Goal: Check status: Check status

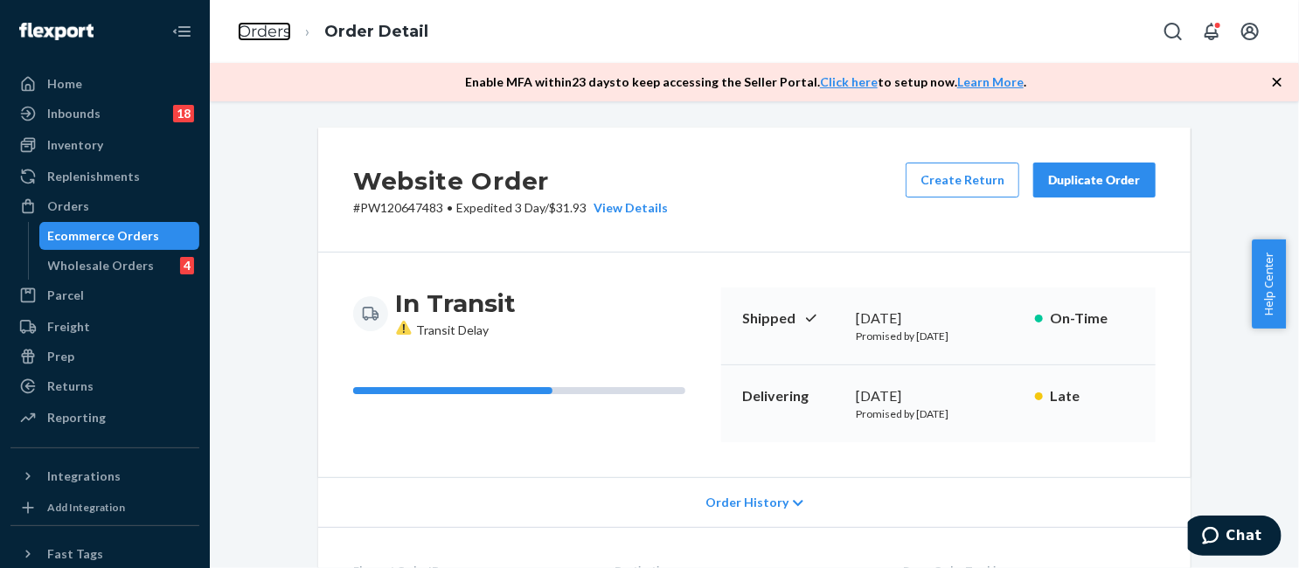
drag, startPoint x: 0, startPoint y: 0, endPoint x: 298, endPoint y: 85, distance: 310.0
click at [276, 35] on link "Orders" at bounding box center [264, 31] width 53 height 19
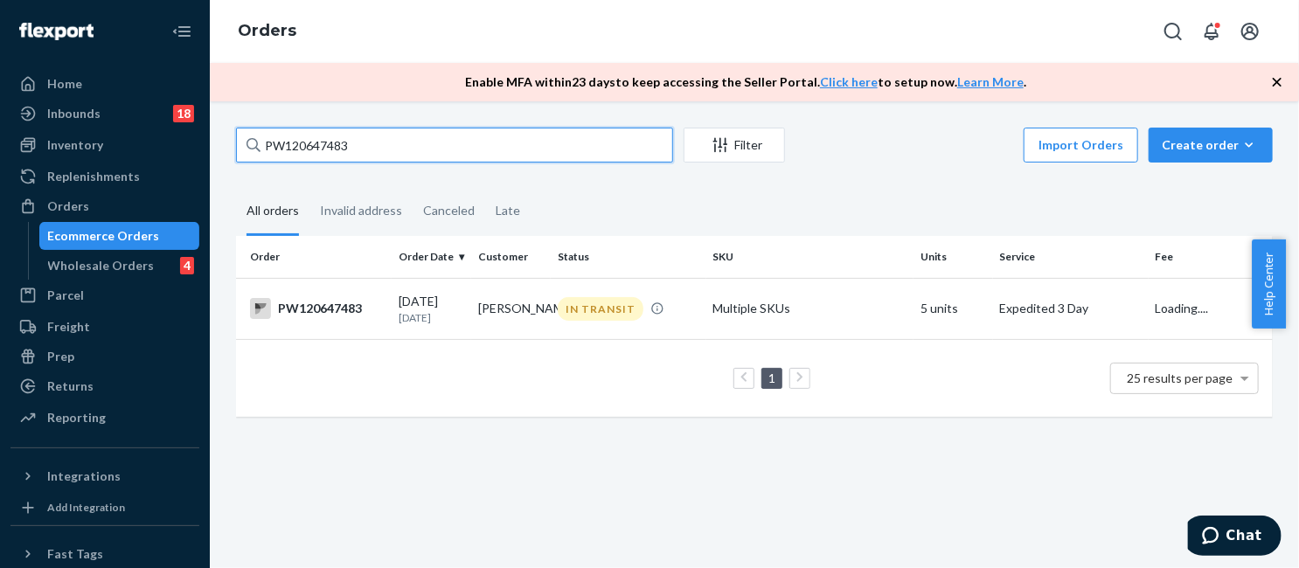
click at [433, 158] on input "PW120647483" at bounding box center [454, 145] width 437 height 35
paste input "39548"
type input "PW120639548"
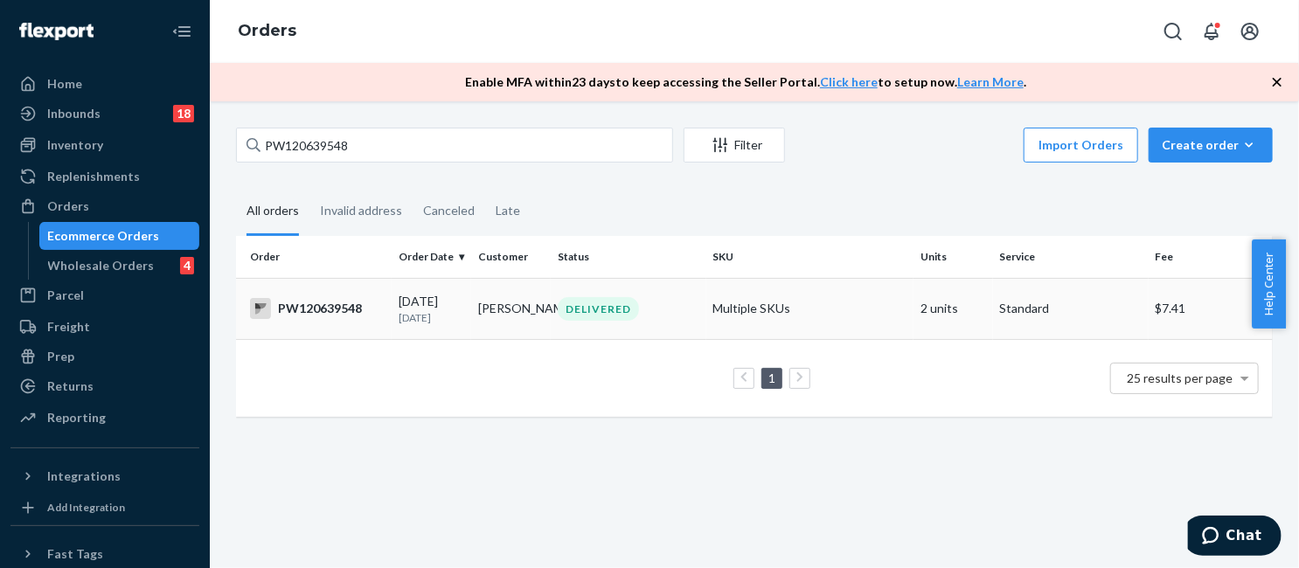
click at [647, 306] on div "DELIVERED" at bounding box center [628, 309] width 149 height 24
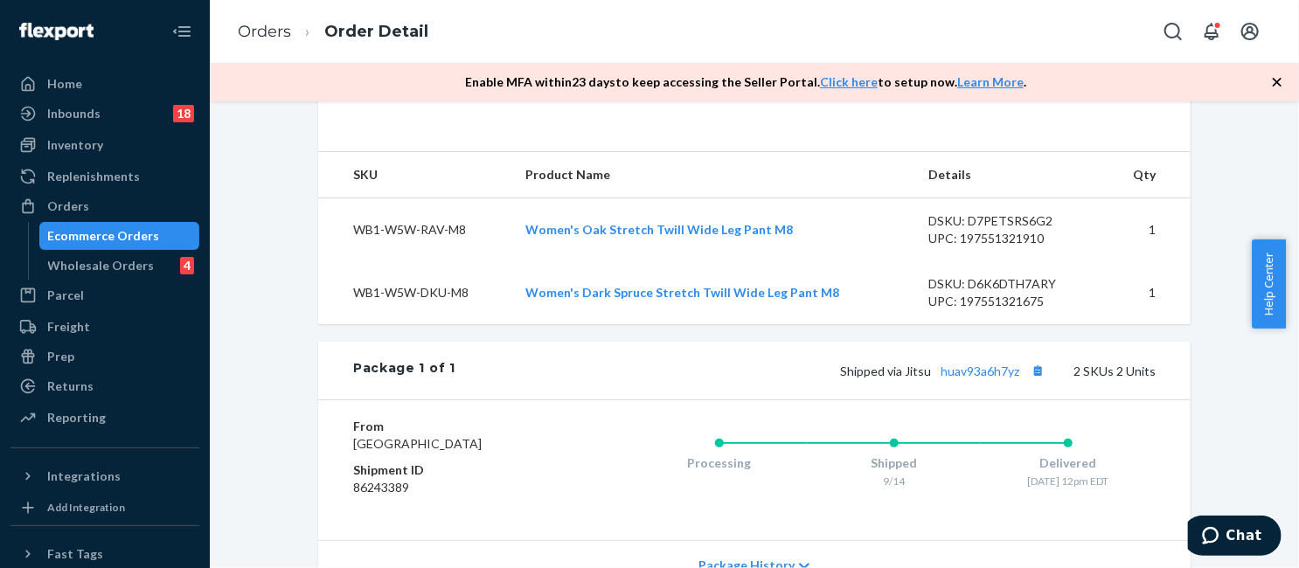
scroll to position [788, 0]
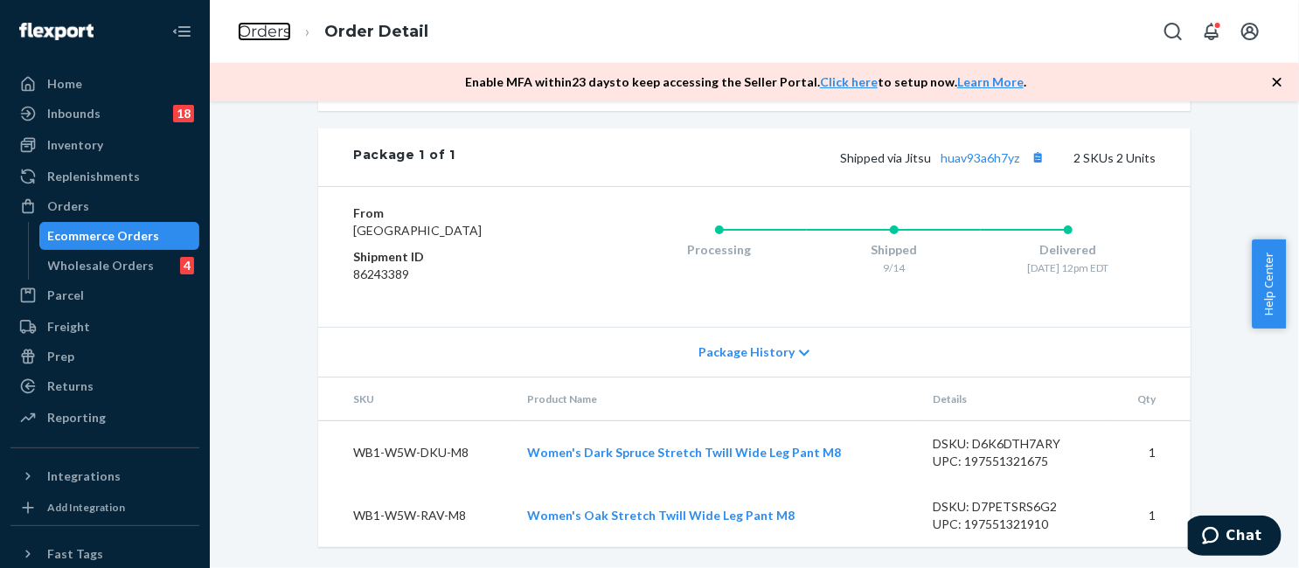
drag, startPoint x: 268, startPoint y: 25, endPoint x: 273, endPoint y: 64, distance: 38.8
click at [268, 25] on link "Orders" at bounding box center [264, 31] width 53 height 19
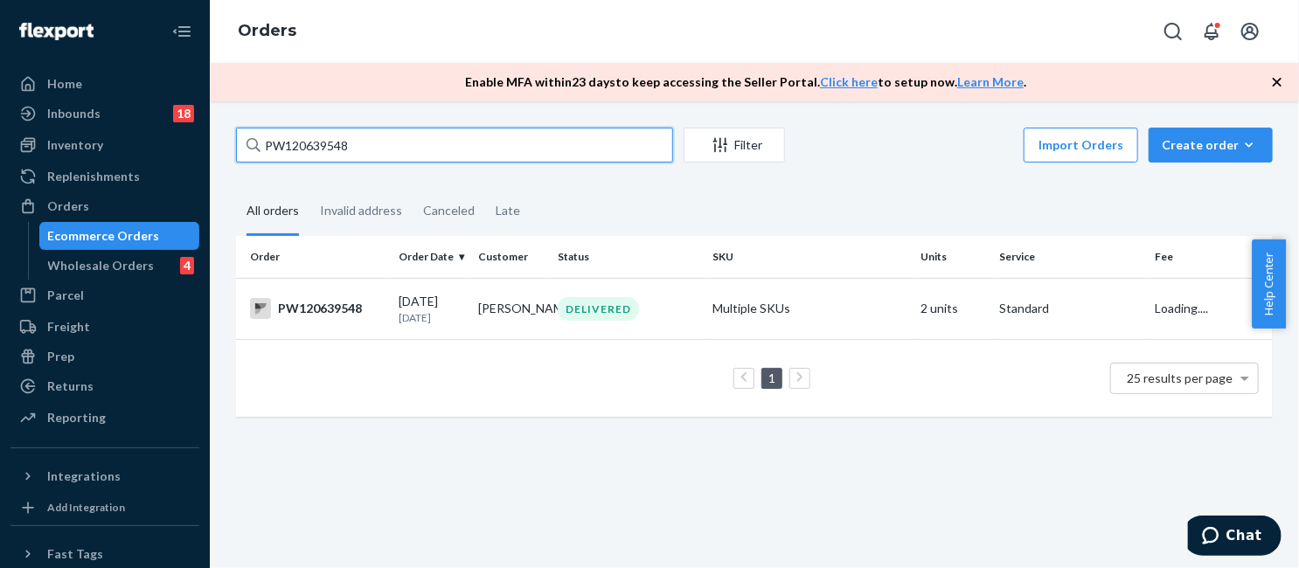
click at [347, 151] on input "PW120639548" at bounding box center [454, 145] width 437 height 35
paste input "number"
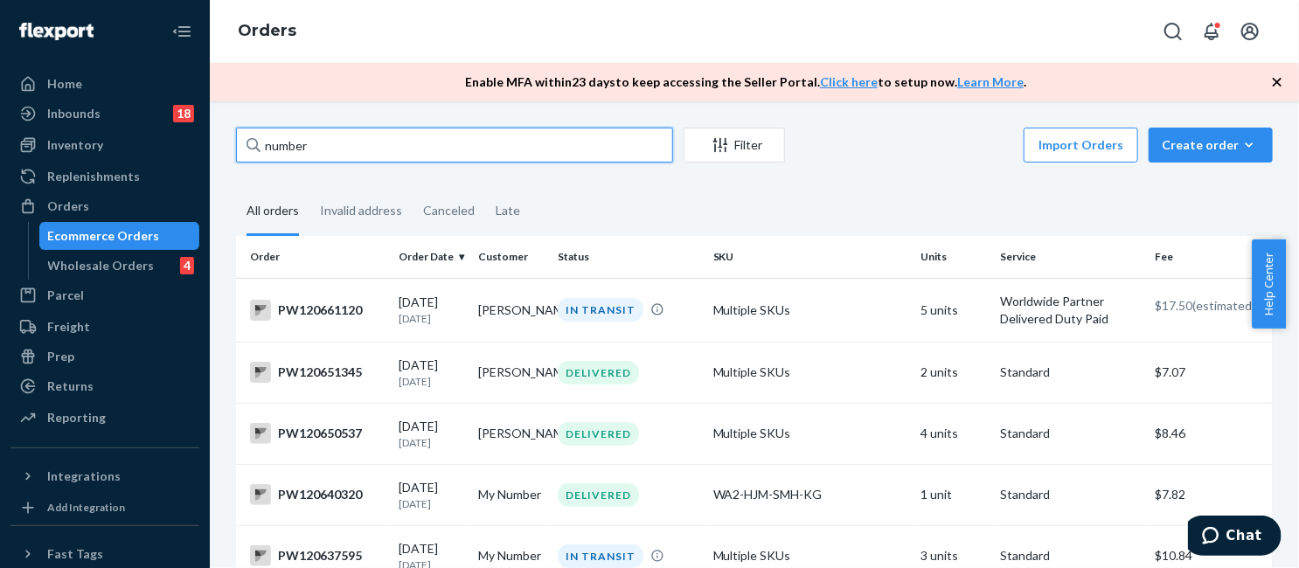
click at [353, 138] on input "number" at bounding box center [454, 145] width 437 height 35
paste input "PW120619540"
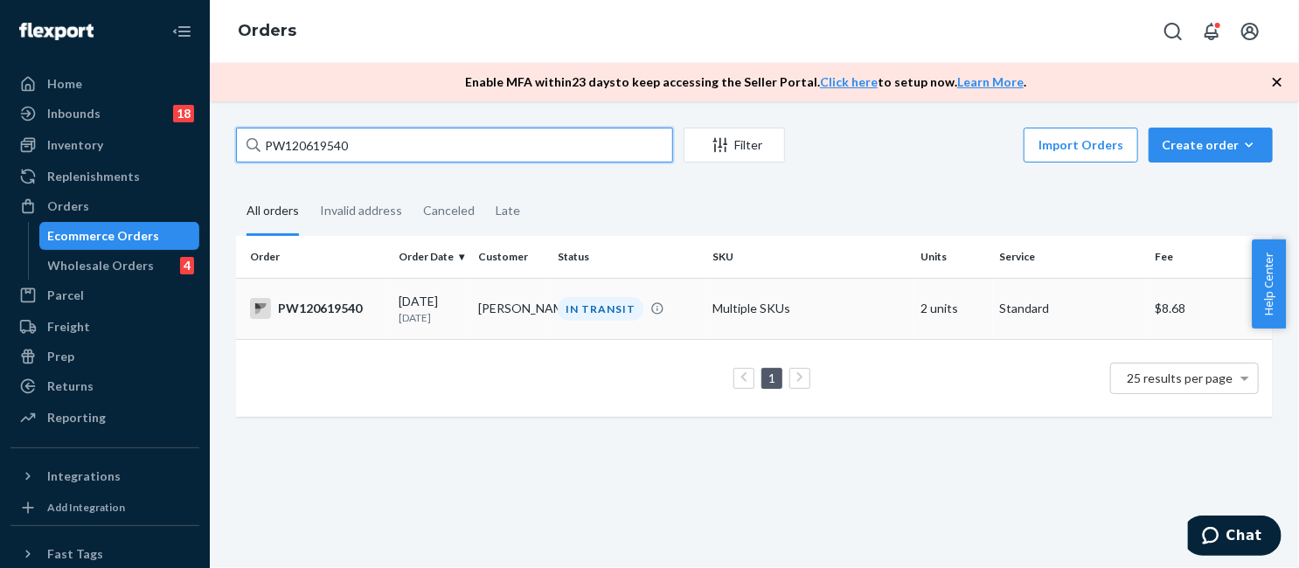
type input "PW120619540"
click at [775, 331] on td "Multiple SKUs" at bounding box center [810, 308] width 207 height 61
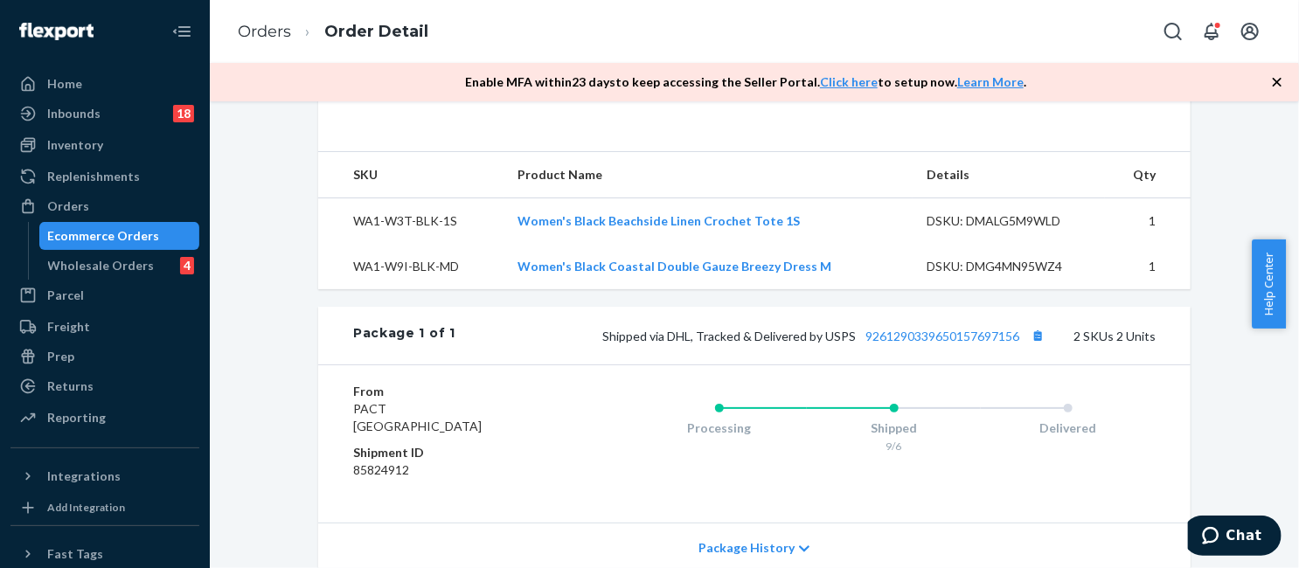
scroll to position [718, 0]
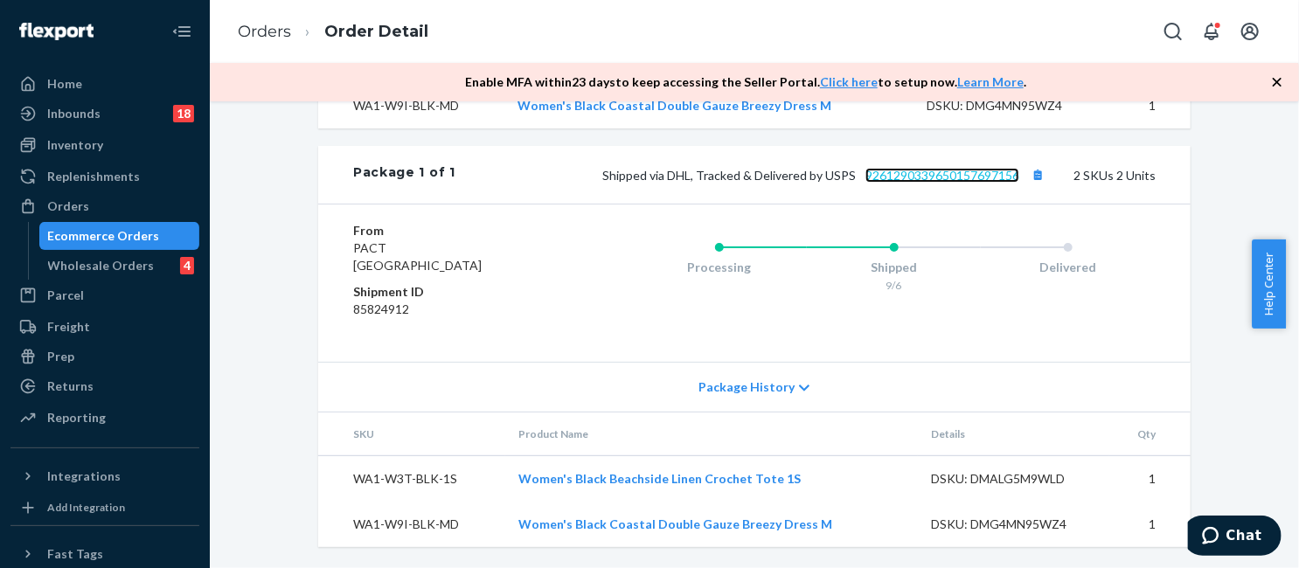
click at [913, 177] on link "9261290339650157697156" at bounding box center [943, 175] width 154 height 15
click at [252, 31] on link "Orders" at bounding box center [264, 31] width 53 height 19
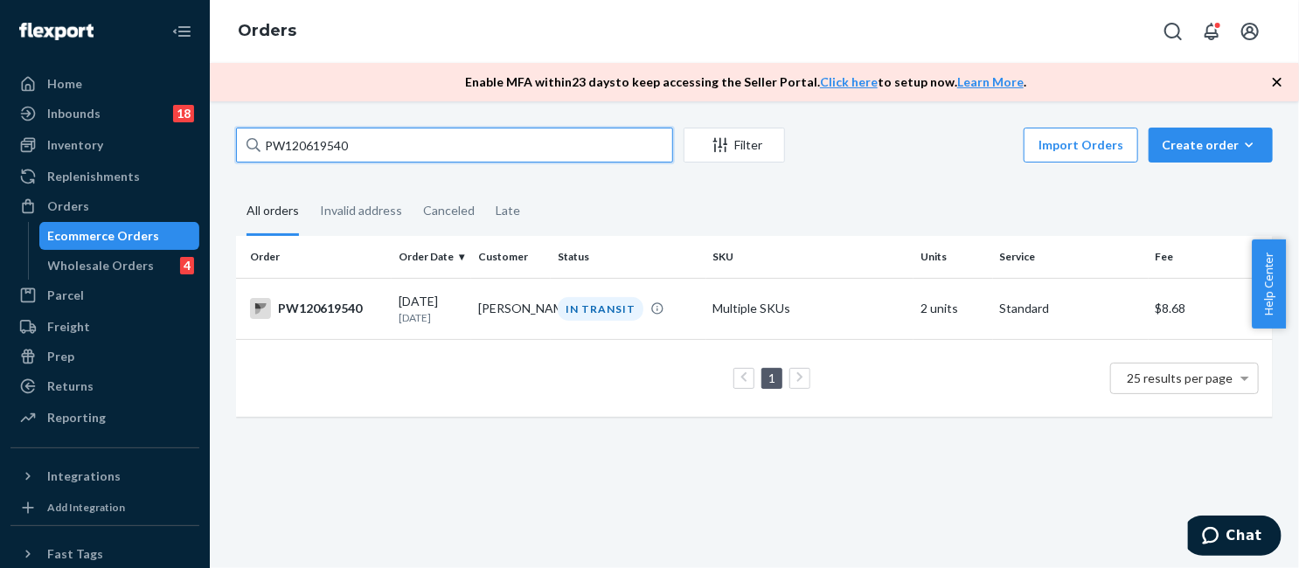
click at [561, 160] on input "PW120619540" at bounding box center [454, 145] width 437 height 35
paste input "33502"
type input "PW120633502"
click at [618, 310] on div "IN TRANSIT" at bounding box center [601, 309] width 86 height 24
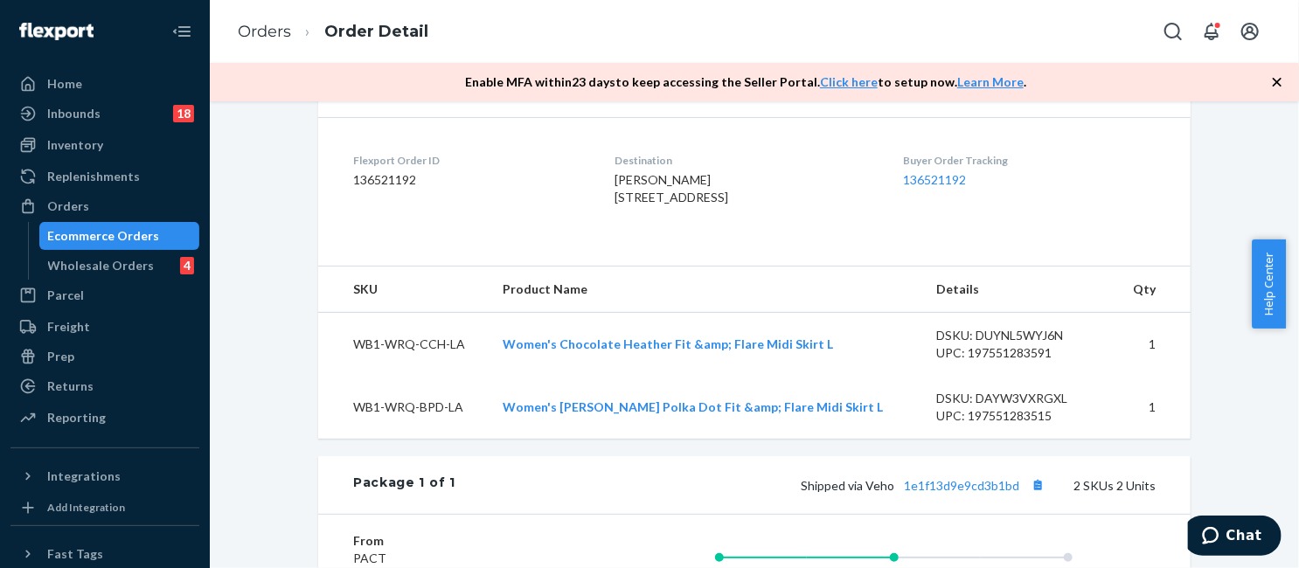
scroll to position [612, 0]
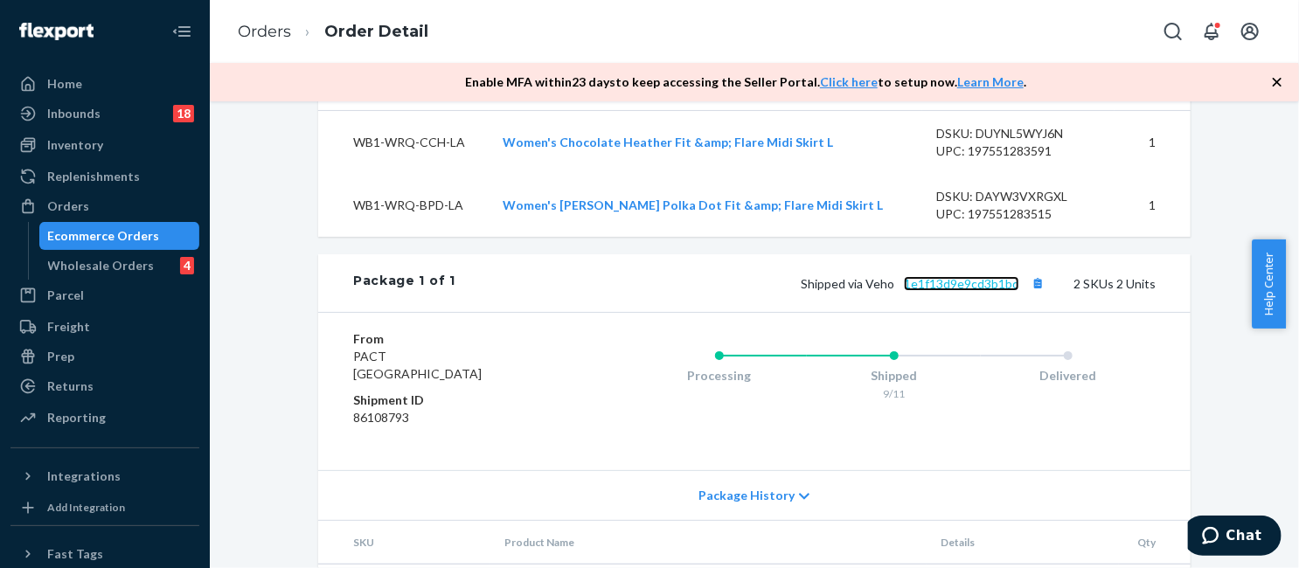
click at [952, 291] on link "1e1f13d9e9cd3b1bd" at bounding box center [961, 283] width 115 height 15
